Goal: Feedback & Contribution: Submit feedback/report problem

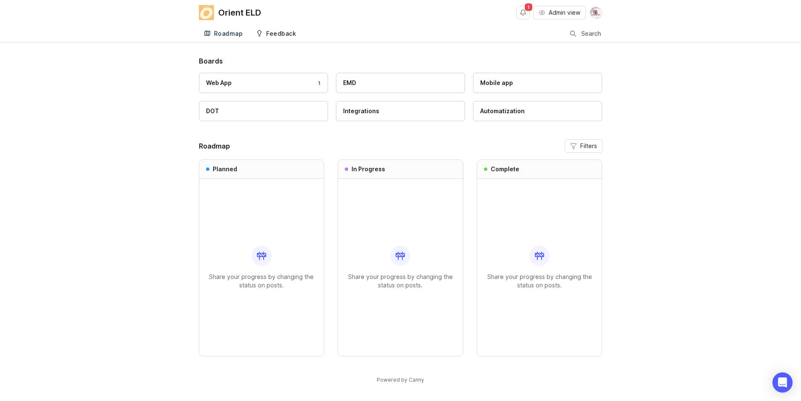
drag, startPoint x: 0, startPoint y: 0, endPoint x: 269, endPoint y: 34, distance: 270.9
click at [269, 34] on div "Feedback" at bounding box center [281, 34] width 30 height 6
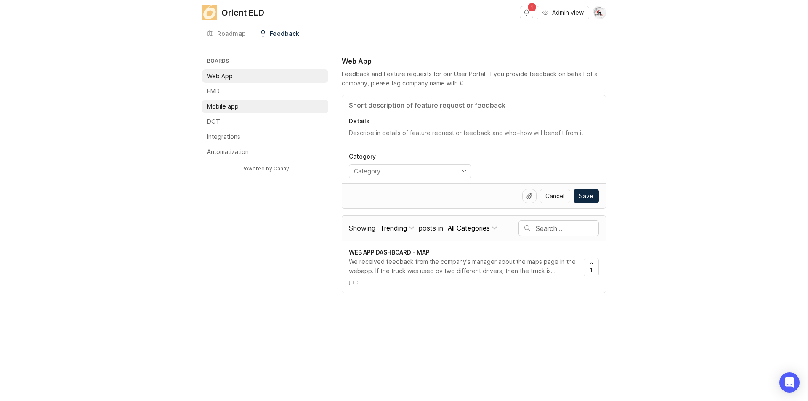
click at [222, 110] on p "Mobile app" at bounding box center [223, 106] width 32 height 8
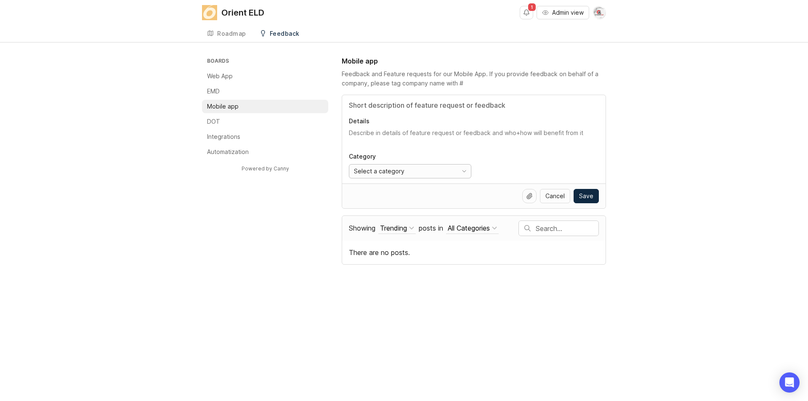
click at [411, 174] on div "Select a category" at bounding box center [403, 170] width 108 height 13
click at [411, 228] on div "Other screens/functionality" at bounding box center [387, 229] width 64 height 9
click at [531, 195] on icon at bounding box center [529, 196] width 7 height 7
drag, startPoint x: 488, startPoint y: 198, endPoint x: 489, endPoint y: 172, distance: 25.7
click at [488, 198] on div "Cancel Save" at bounding box center [474, 196] width 250 height 14
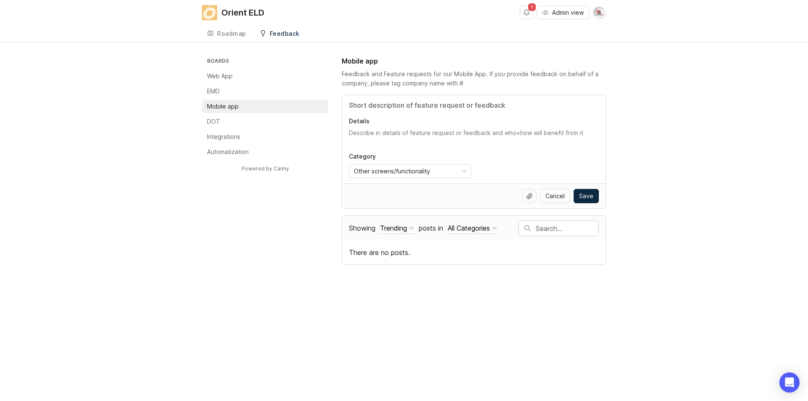
click at [499, 139] on textarea "Details" at bounding box center [474, 137] width 250 height 17
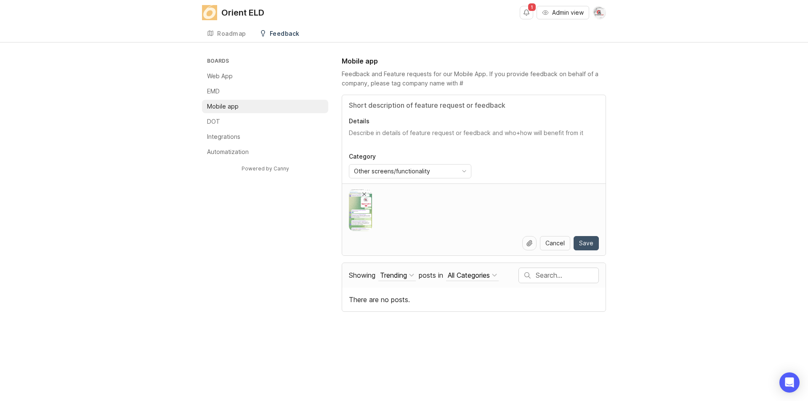
click at [593, 239] on button "Save" at bounding box center [585, 243] width 25 height 14
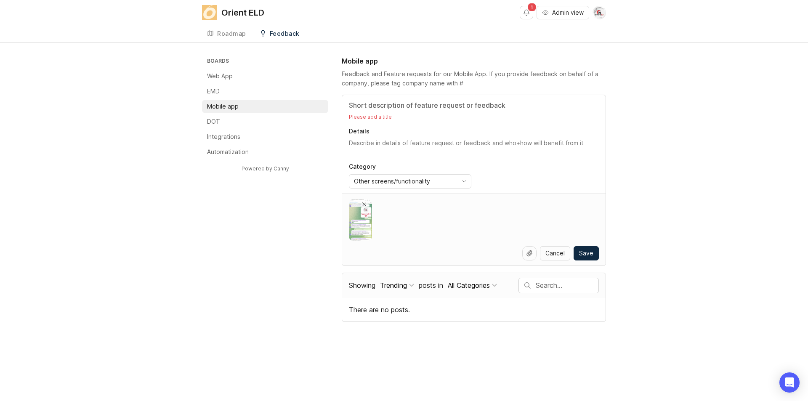
click at [409, 108] on input "Title" at bounding box center [474, 105] width 250 height 10
click at [375, 106] on input "Title" at bounding box center [474, 105] width 250 height 10
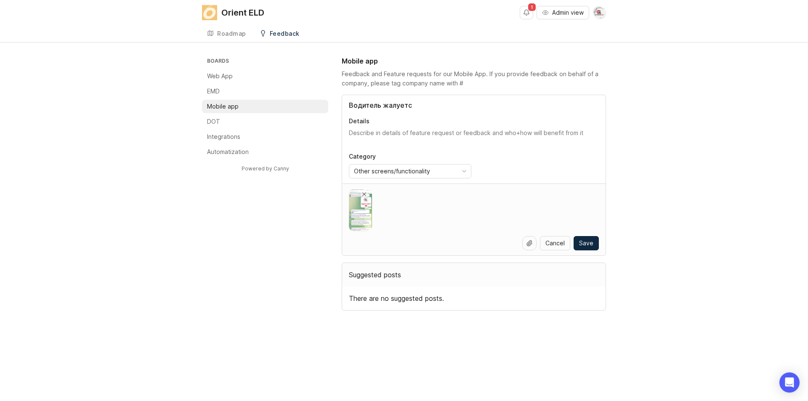
type input "Водитель жалуется"
click at [429, 107] on input "Водитель жалуется" at bounding box center [474, 105] width 250 height 10
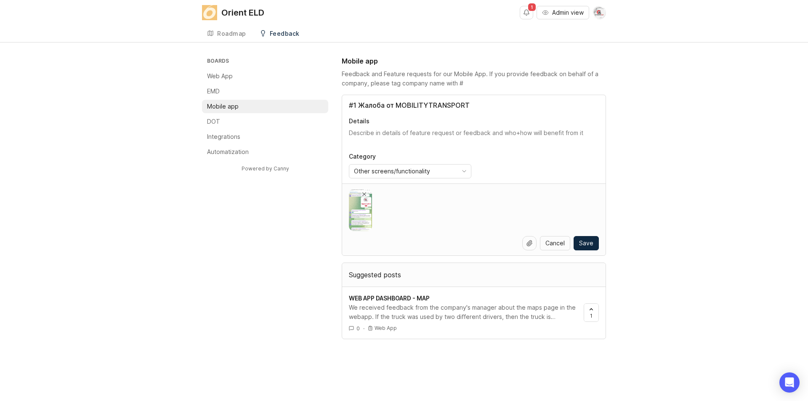
drag, startPoint x: 357, startPoint y: 103, endPoint x: 342, endPoint y: 103, distance: 15.2
click at [342, 103] on div "#1 Жалоба от MOBILITYTRANSPORT Details Category Other screens/functionality" at bounding box center [473, 139] width 263 height 88
click at [485, 103] on input "Жалоба от MOBILITYTRANSPORT" at bounding box center [474, 105] width 250 height 10
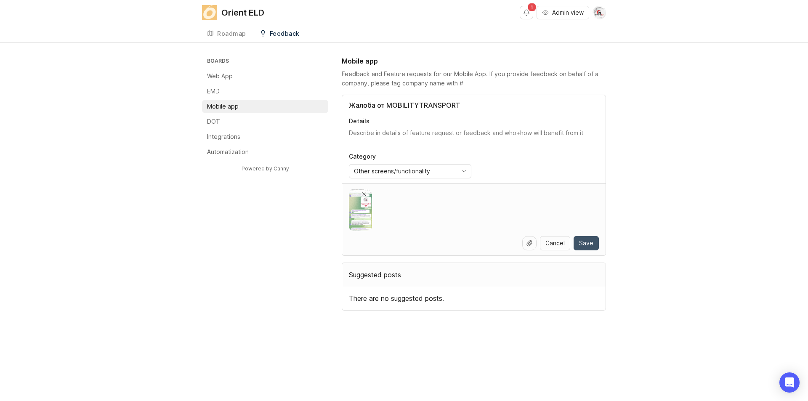
type input "Жалоба от MOBILITYTRANSPORT"
click at [585, 244] on span "Save" at bounding box center [586, 243] width 14 height 8
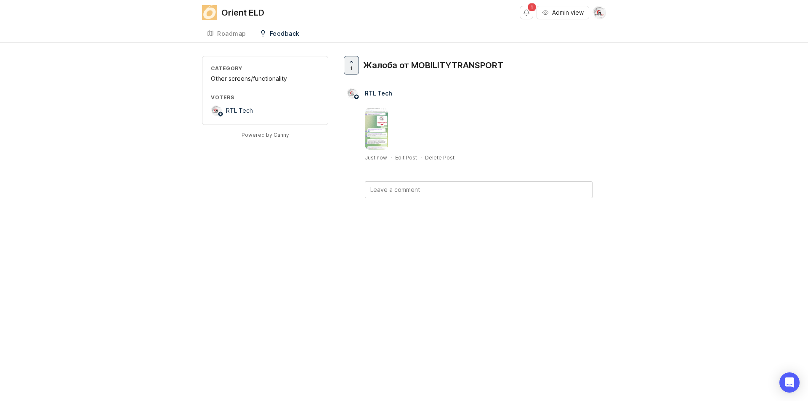
click at [380, 121] on img at bounding box center [376, 129] width 23 height 42
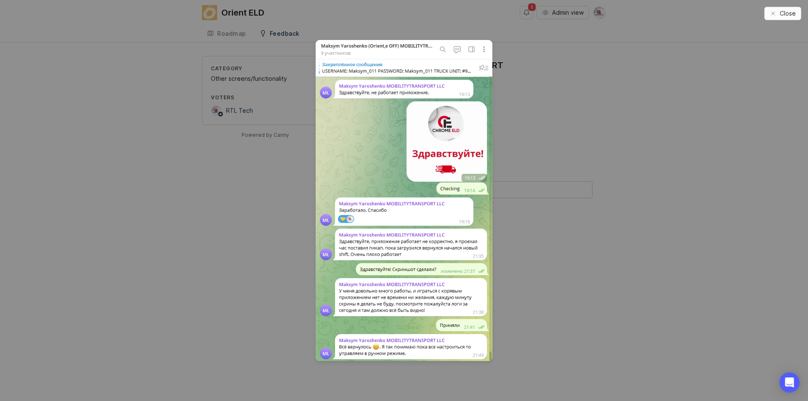
click at [785, 11] on span "Close" at bounding box center [788, 13] width 16 height 8
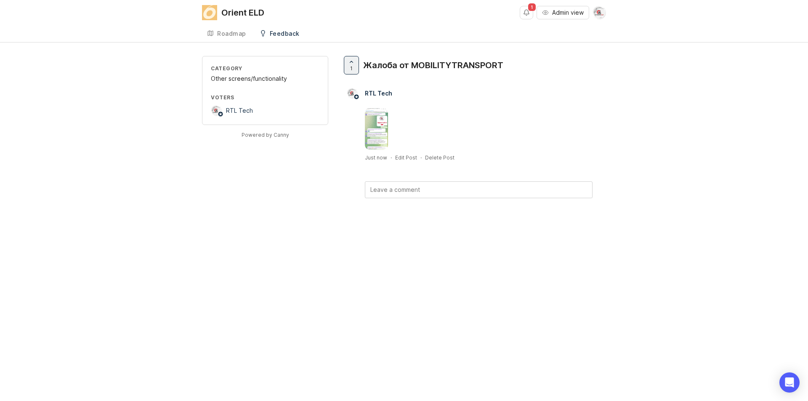
drag, startPoint x: 702, startPoint y: 175, endPoint x: 715, endPoint y: 171, distance: 13.7
click at [708, 173] on div "Category Other screens/functionality Voters RTL Tech Powered by Canny 1 Жалоба …" at bounding box center [404, 140] width 808 height 169
click at [531, 9] on span "1" at bounding box center [532, 7] width 8 height 8
click at [525, 9] on button "Notifications" at bounding box center [526, 12] width 13 height 13
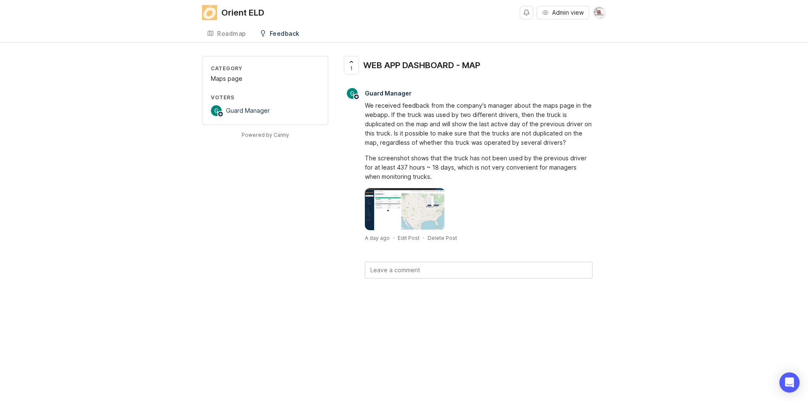
click at [368, 104] on div "We received feedback from the company's manager about the maps page in the weba…" at bounding box center [479, 124] width 228 height 46
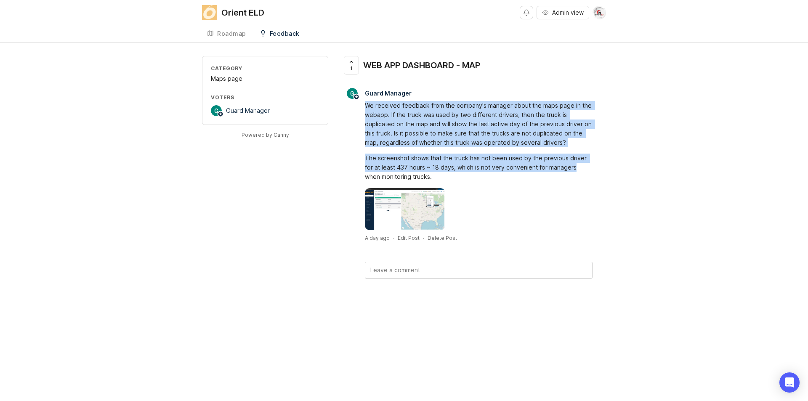
drag, startPoint x: 368, startPoint y: 104, endPoint x: 541, endPoint y: 170, distance: 186.0
click at [541, 170] on div "We received feedback from the company's manager about the maps page in the weba…" at bounding box center [479, 141] width 228 height 80
click at [544, 170] on div "The screenshot shows that the truck has not been used by the previous driver fo…" at bounding box center [479, 168] width 228 height 28
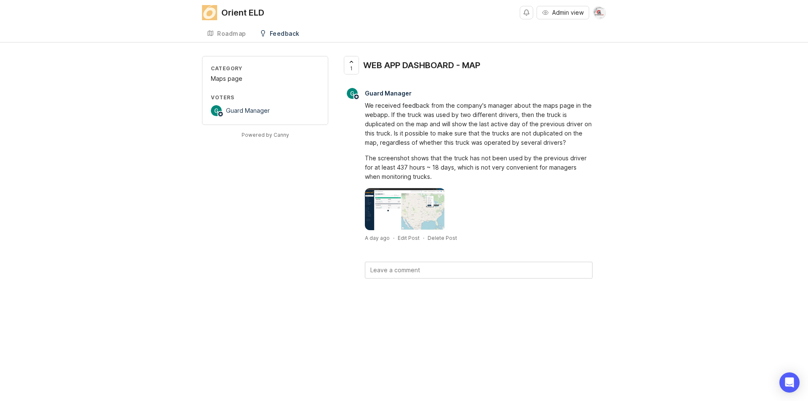
click at [660, 166] on div "Category Maps page Voters Guard Manager Powered by Canny 1 WEB APP DASHBOARD - …" at bounding box center [404, 180] width 808 height 249
click at [353, 62] on icon at bounding box center [351, 61] width 6 height 6
click at [353, 70] on span "2" at bounding box center [351, 68] width 3 height 7
click at [352, 66] on span "1" at bounding box center [351, 68] width 3 height 7
click at [352, 50] on div "Orient ELD Admin view Create Roadmap Feedback Web App 1 Category Maps page Vote…" at bounding box center [404, 200] width 808 height 401
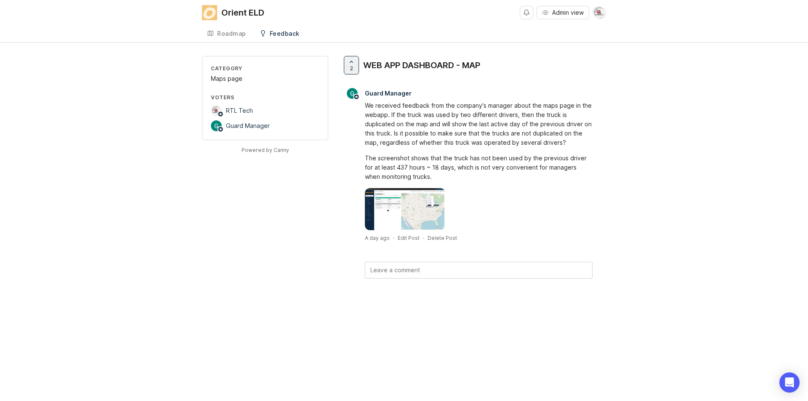
click at [379, 41] on div "Roadmap Feedback Web App 1" at bounding box center [404, 33] width 404 height 17
